Goal: Information Seeking & Learning: Learn about a topic

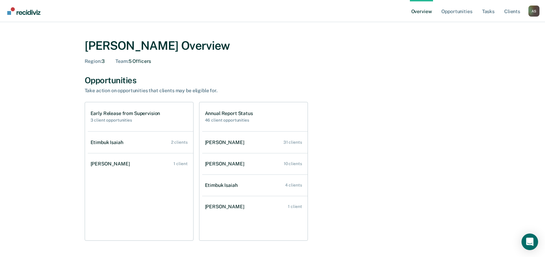
click at [458, 98] on div "Opportunities Take action on opportunities that clients may be eligible for. Ea…" at bounding box center [273, 158] width 376 height 166
click at [451, 12] on link "Opportunities" at bounding box center [457, 11] width 34 height 22
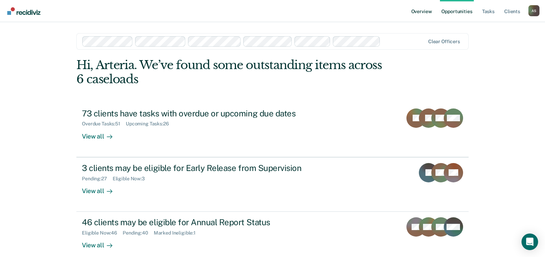
click at [426, 10] on link "Overview" at bounding box center [422, 11] width 24 height 22
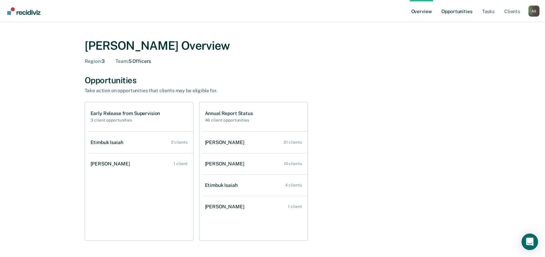
click at [448, 13] on link "Opportunities" at bounding box center [457, 11] width 34 height 22
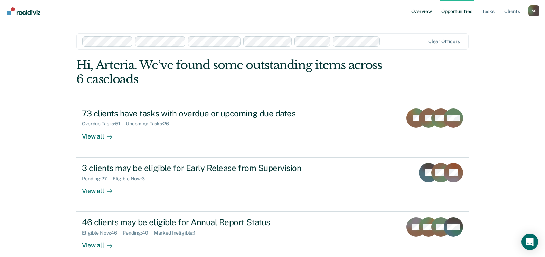
click at [428, 16] on link "Overview" at bounding box center [422, 11] width 24 height 22
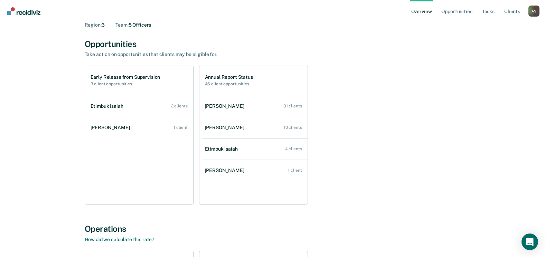
scroll to position [40, 0]
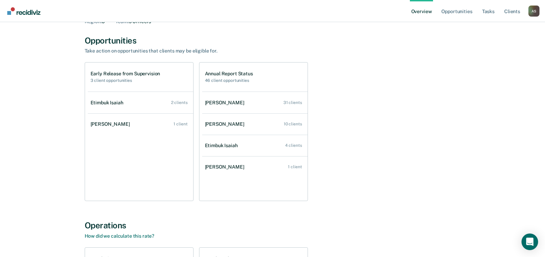
drag, startPoint x: 544, startPoint y: 86, endPoint x: 543, endPoint y: 80, distance: 6.3
click at [543, 80] on main "[PERSON_NAME] Overview Region : 3 Team : 5 Officers Opportunities Take action o…" at bounding box center [272, 202] width 545 height 440
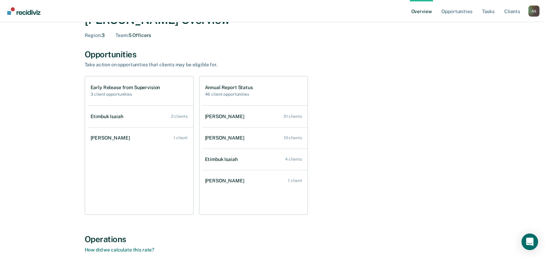
scroll to position [25, 0]
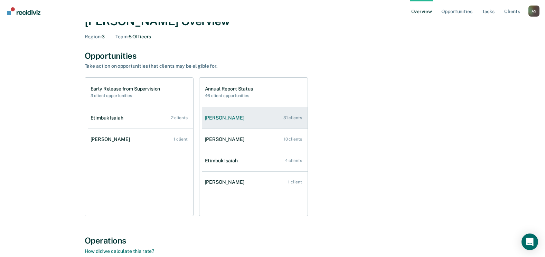
click at [220, 121] on link "[PERSON_NAME] 31 clients" at bounding box center [254, 118] width 105 height 20
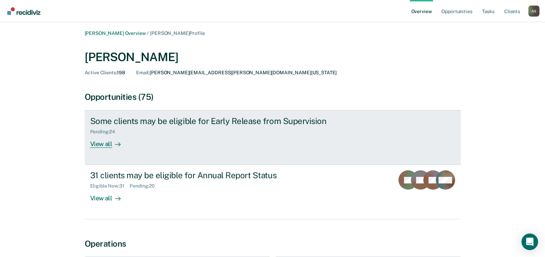
click at [199, 119] on div "Some clients may be eligible for Early Release from Supervision" at bounding box center [211, 121] width 243 height 10
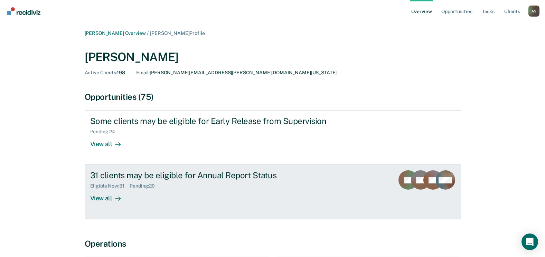
click at [123, 173] on div "31 clients may be eligible for Annual Report Status" at bounding box center [211, 175] width 243 height 10
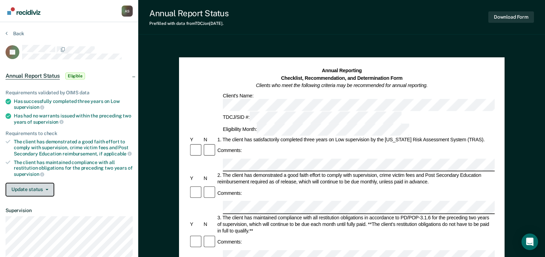
click at [41, 187] on button "Update status" at bounding box center [30, 190] width 49 height 14
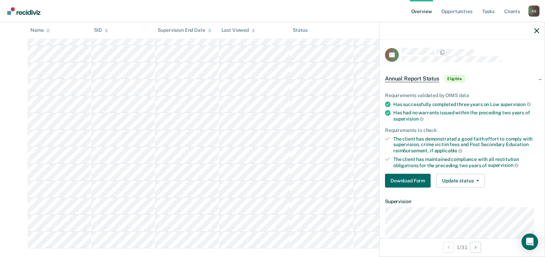
scroll to position [464, 0]
click at [534, 30] on div at bounding box center [462, 30] width 165 height 17
click at [537, 29] on icon "button" at bounding box center [536, 30] width 5 height 5
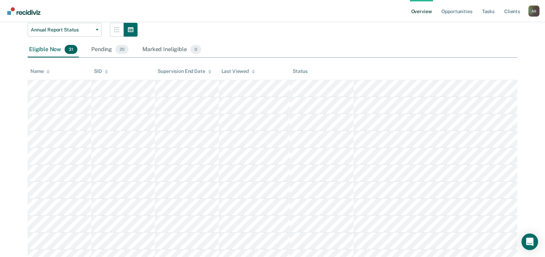
scroll to position [90, 0]
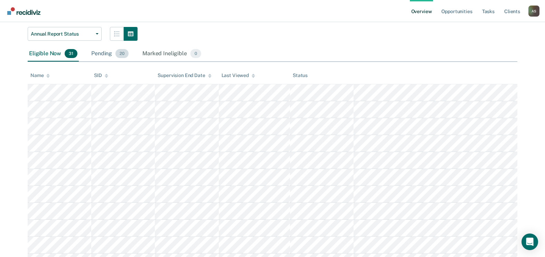
click at [106, 52] on div "Pending 20" at bounding box center [110, 53] width 40 height 15
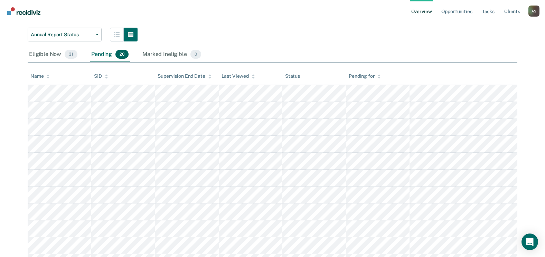
scroll to position [88, 0]
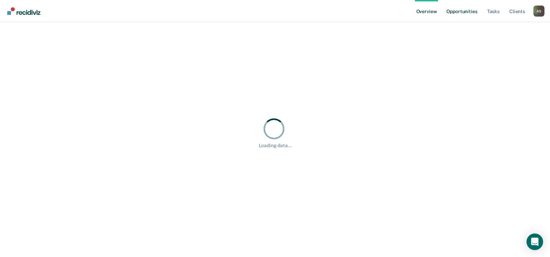
click at [465, 10] on link "Opportunities" at bounding box center [462, 11] width 34 height 22
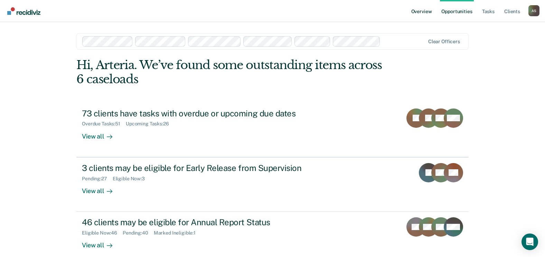
click at [426, 12] on link "Overview" at bounding box center [422, 11] width 24 height 22
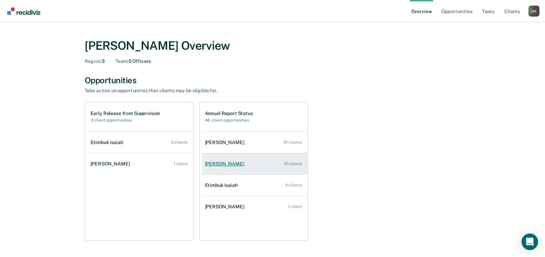
click at [229, 165] on div "[PERSON_NAME]" at bounding box center [226, 164] width 42 height 6
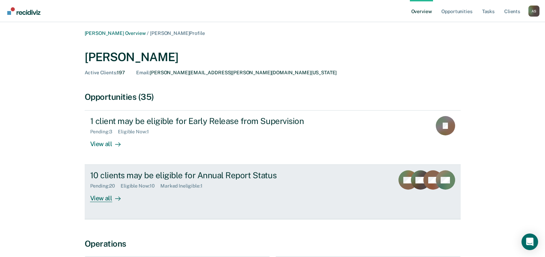
click at [149, 180] on div "10 clients may be eligible for Annual Report Status" at bounding box center [211, 175] width 243 height 10
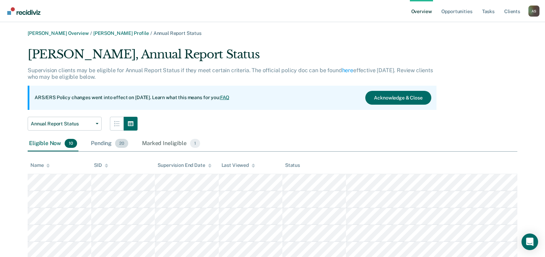
click at [113, 142] on div "Pending 20" at bounding box center [110, 143] width 40 height 15
click at [457, 6] on link "Opportunities" at bounding box center [457, 11] width 34 height 22
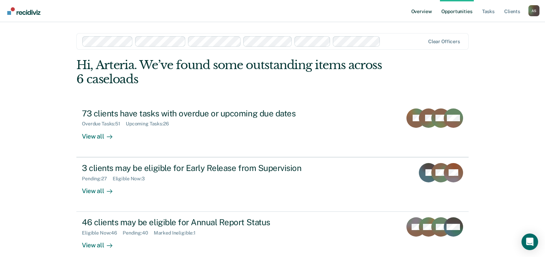
click at [424, 10] on link "Overview" at bounding box center [422, 11] width 24 height 22
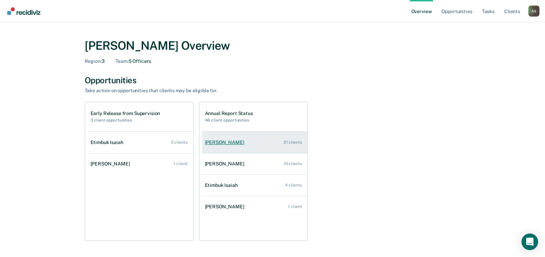
click at [218, 141] on div "[PERSON_NAME]" at bounding box center [226, 143] width 42 height 6
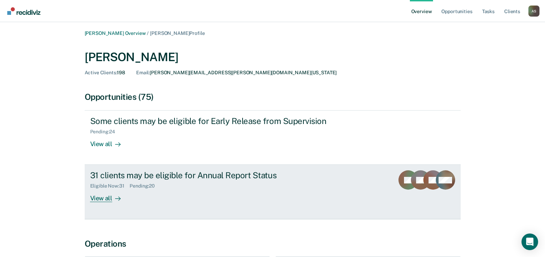
click at [181, 171] on div "31 clients may be eligible for Annual Report Status" at bounding box center [211, 175] width 243 height 10
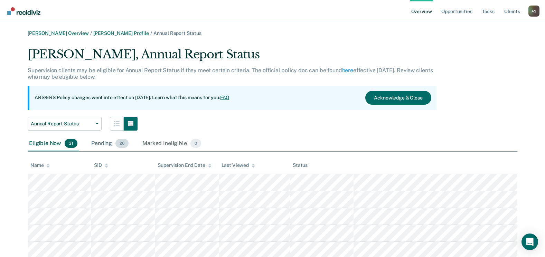
click at [103, 149] on div "Pending 20" at bounding box center [110, 143] width 40 height 15
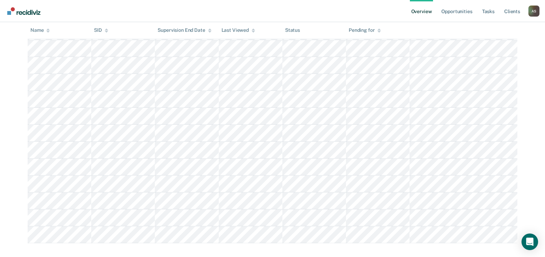
scroll to position [15, 0]
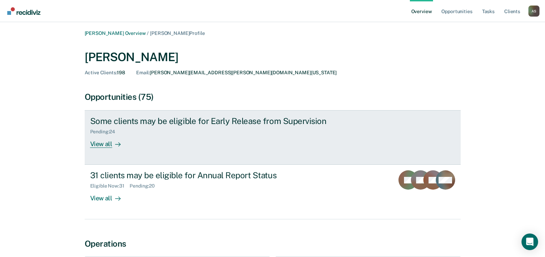
click at [186, 121] on div "Some clients may be eligible for Early Release from Supervision" at bounding box center [211, 121] width 243 height 10
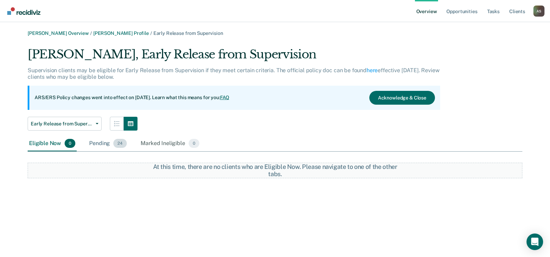
click at [110, 142] on div "Pending 24" at bounding box center [108, 143] width 40 height 15
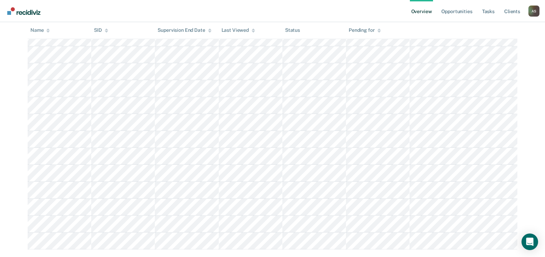
scroll to position [332, 0]
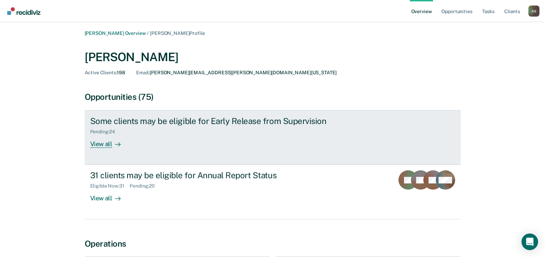
click at [142, 125] on div "Some clients may be eligible for Early Release from Supervision" at bounding box center [211, 121] width 243 height 10
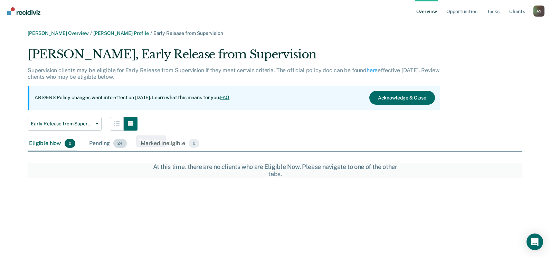
click at [114, 139] on div "Pending 24" at bounding box center [108, 143] width 40 height 15
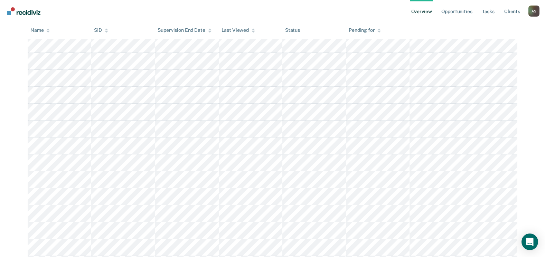
scroll to position [311, 0]
